Goal: Contribute content: Contribute content

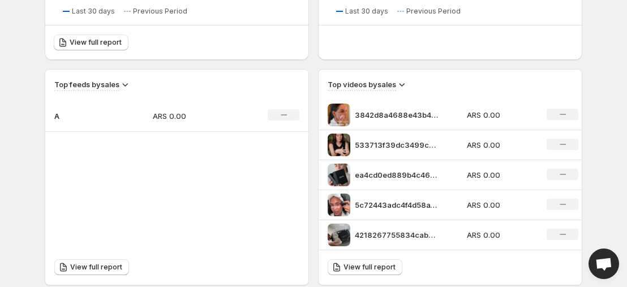
scroll to position [331, 0]
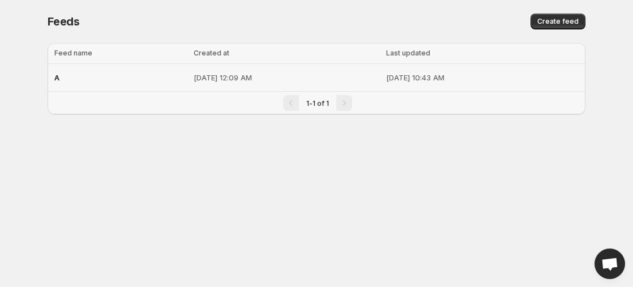
click at [148, 71] on div "A" at bounding box center [120, 77] width 132 height 20
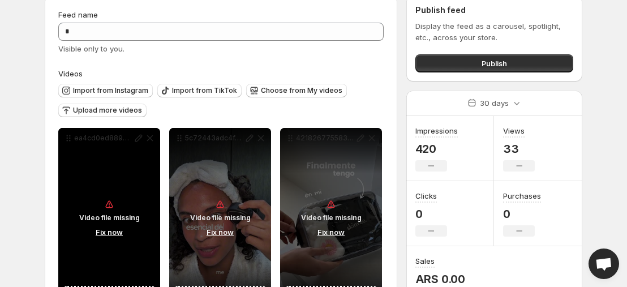
scroll to position [45, 0]
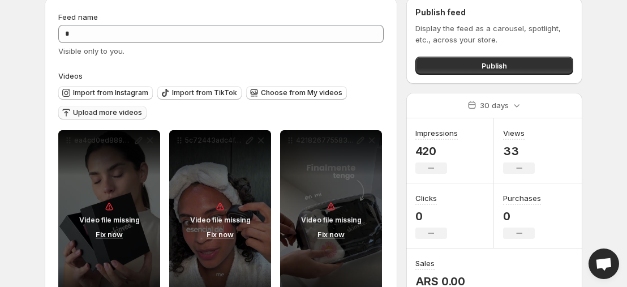
drag, startPoint x: 274, startPoint y: 77, endPoint x: 118, endPoint y: 112, distance: 159.5
click at [118, 112] on span "Upload more videos" at bounding box center [107, 112] width 69 height 9
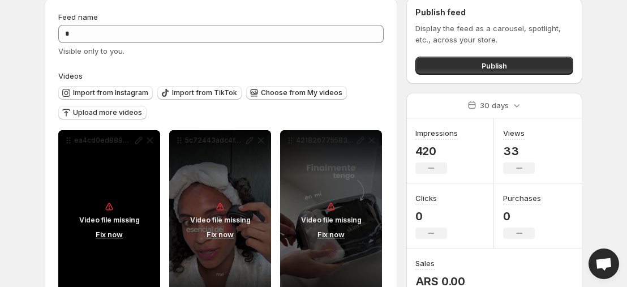
click at [151, 142] on div "Video file missing Fix now" at bounding box center [109, 220] width 102 height 181
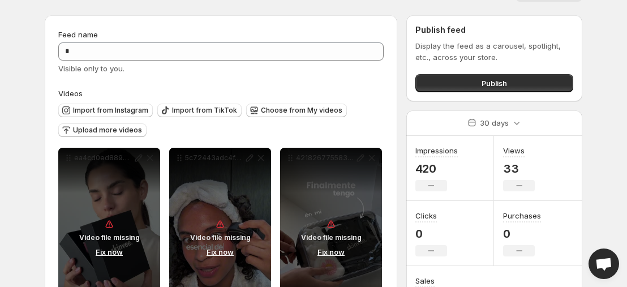
scroll to position [0, 0]
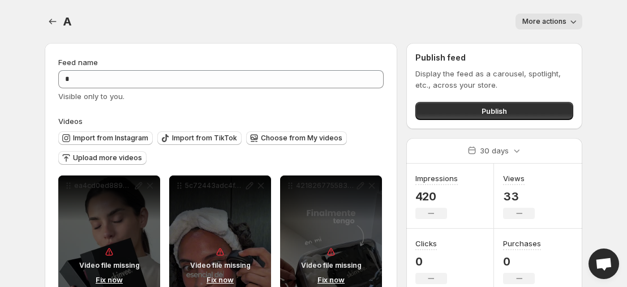
click at [571, 19] on icon "button" at bounding box center [573, 21] width 11 height 11
click at [542, 42] on span "Delete" at bounding box center [535, 45] width 23 height 9
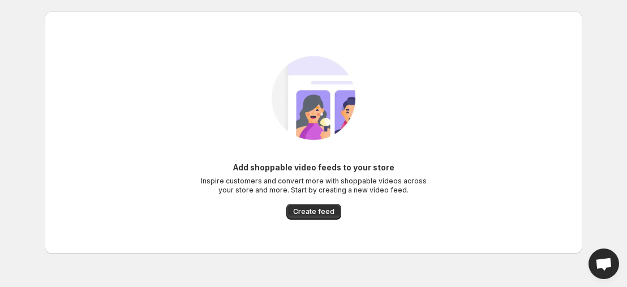
click at [296, 203] on div "Add shoppable video feeds to your store Inspire customers and convert more with…" at bounding box center [313, 191] width 226 height 58
click at [298, 209] on span "Create feed" at bounding box center [313, 211] width 41 height 9
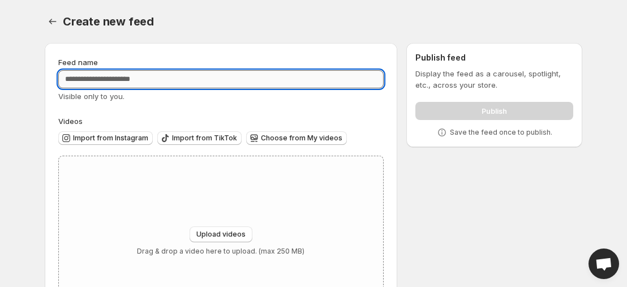
click at [149, 76] on input "Feed name" at bounding box center [221, 79] width 326 height 18
type input "*"
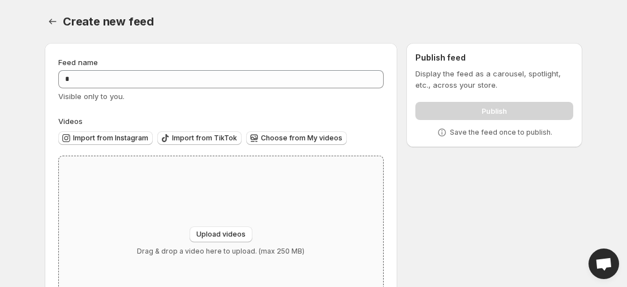
click at [186, 199] on div "Upload videos Drag & drop a video here to upload. (max 250 MB)" at bounding box center [221, 241] width 324 height 170
type input "**********"
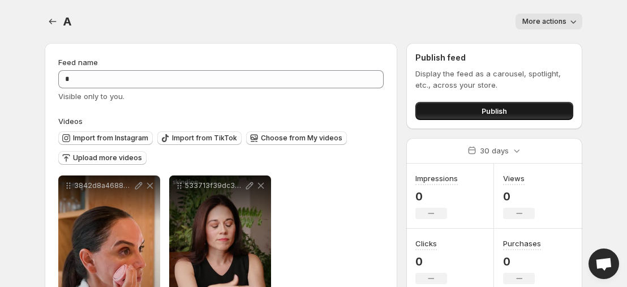
click at [446, 108] on button "Publish" at bounding box center [495, 111] width 158 height 18
